Goal: Information Seeking & Learning: Check status

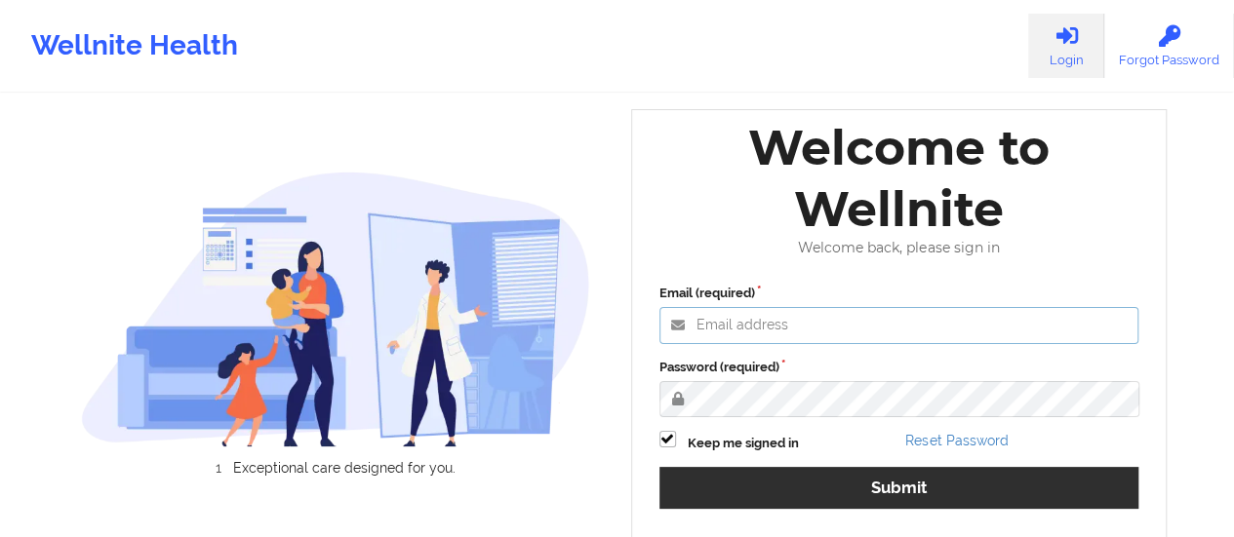
type input "[EMAIL_ADDRESS][DOMAIN_NAME]"
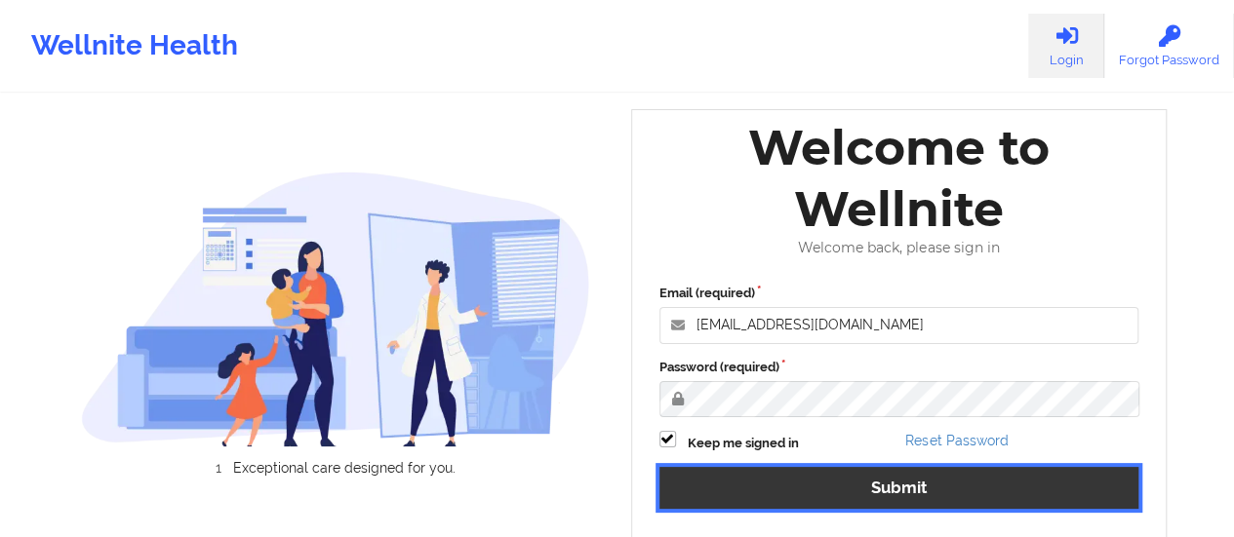
click at [759, 489] on button "Submit" at bounding box center [899, 488] width 480 height 42
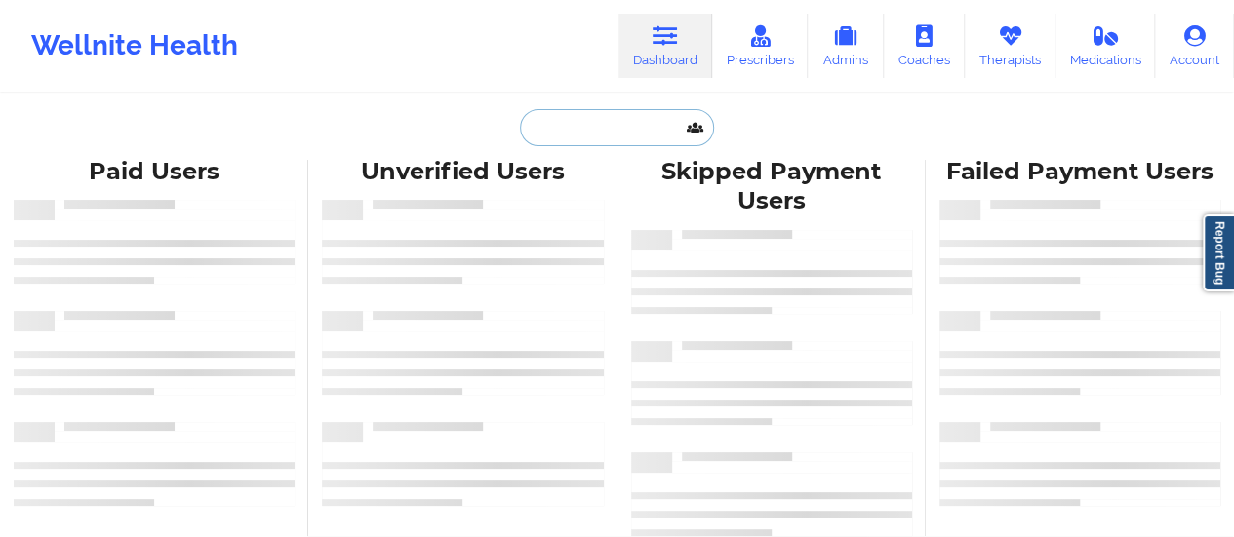
click at [618, 130] on input "text" at bounding box center [616, 127] width 193 height 37
paste input "[EMAIL_ADDRESS][DOMAIN_NAME]"
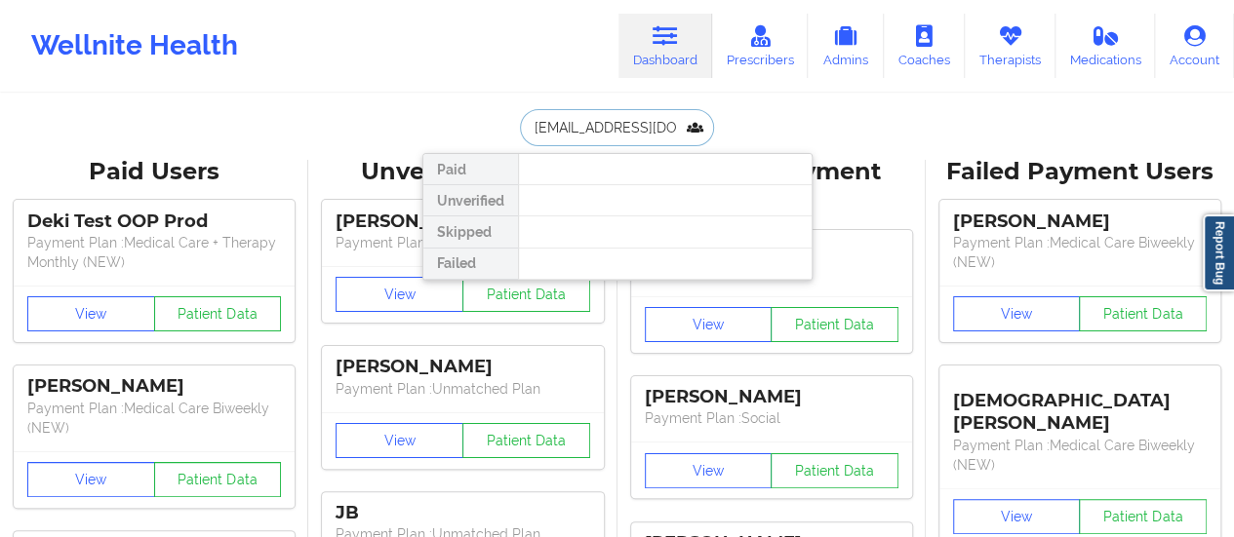
scroll to position [0, 27]
type input "[EMAIL_ADDRESS][DOMAIN_NAME]"
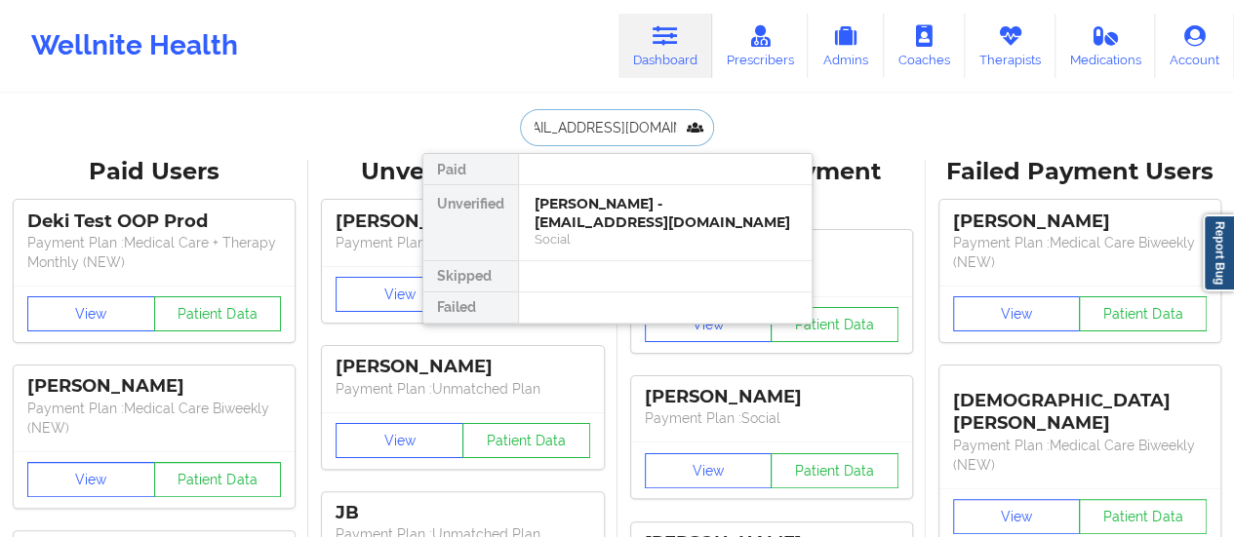
scroll to position [0, 0]
click at [655, 247] on div "[PERSON_NAME] - [EMAIL_ADDRESS][DOMAIN_NAME] Social" at bounding box center [665, 222] width 293 height 75
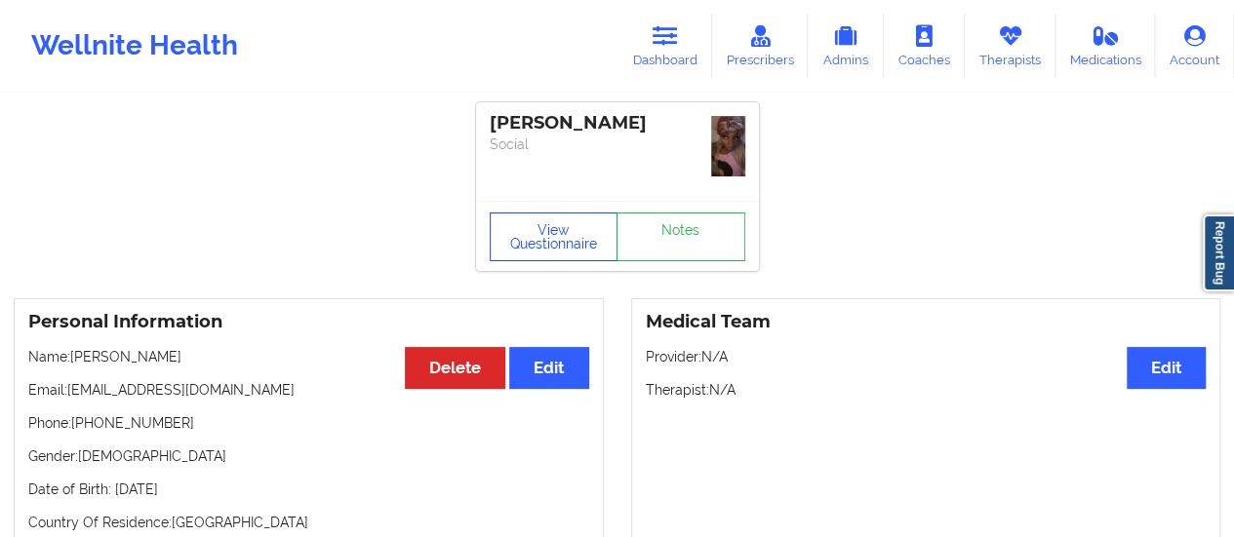
drag, startPoint x: 536, startPoint y: 271, endPoint x: 522, endPoint y: 233, distance: 40.8
click at [522, 233] on button "View Questionnaire" at bounding box center [554, 237] width 129 height 49
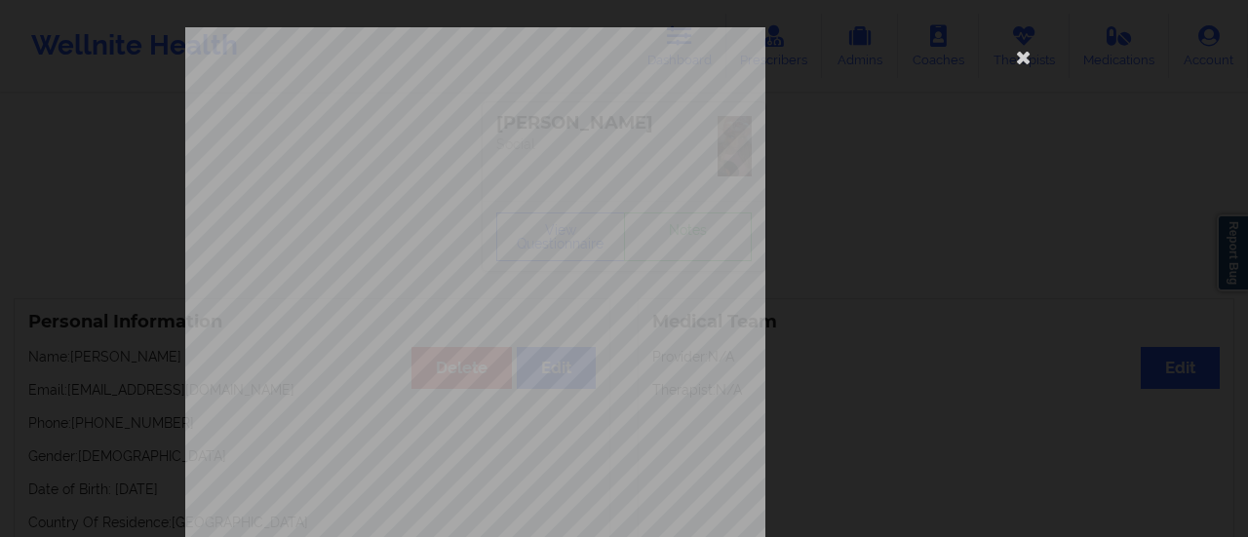
scroll to position [392, 0]
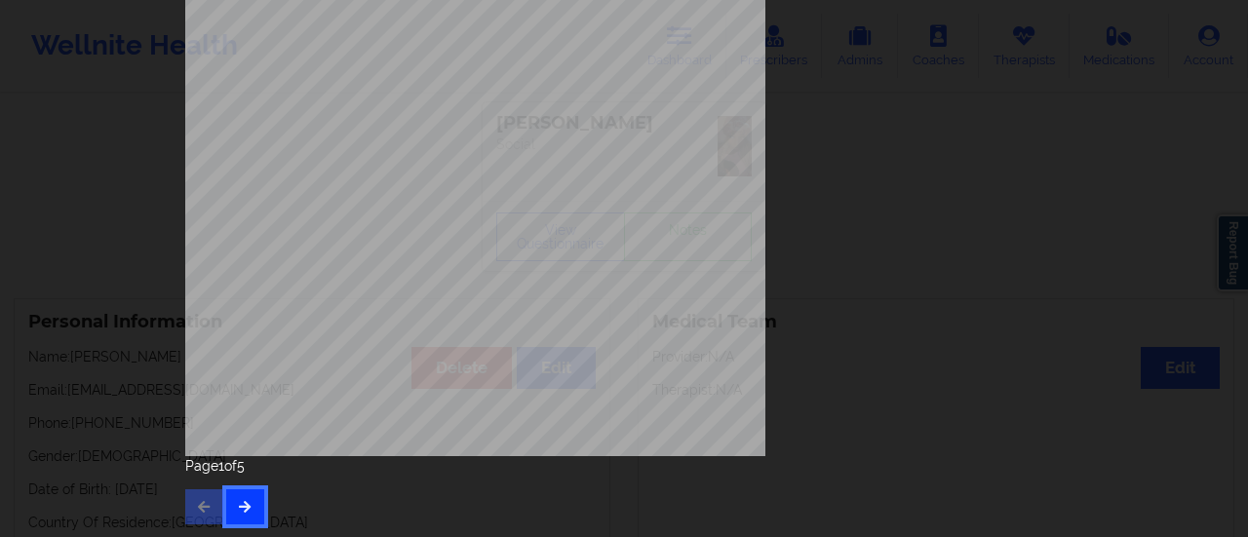
click at [256, 497] on button "button" at bounding box center [245, 507] width 38 height 35
click at [235, 525] on div "Feeling nervous, anxious, or on edge Not being able to stop or control worrying…" at bounding box center [624, 80] width 905 height 917
click at [240, 512] on icon "button" at bounding box center [245, 506] width 17 height 12
click at [240, 494] on button "button" at bounding box center [245, 507] width 38 height 35
